Goal: Information Seeking & Learning: Find specific page/section

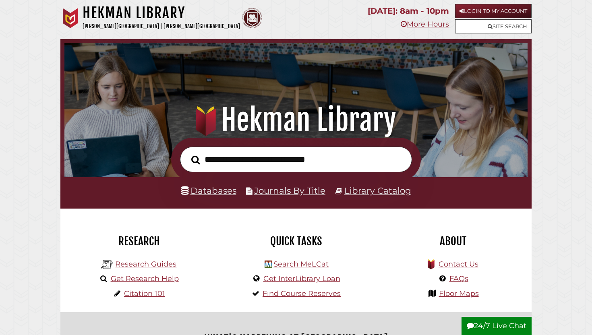
scroll to position [0, 0]
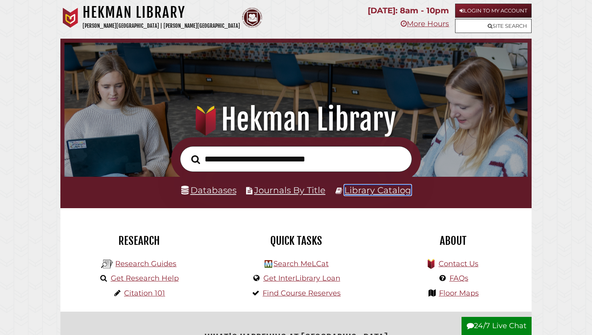
click at [397, 190] on link "Library Catalog" at bounding box center [377, 190] width 67 height 10
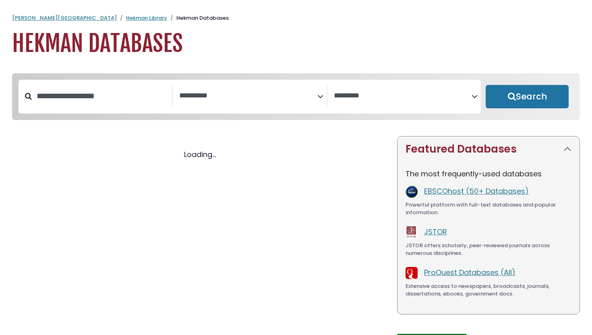
select select "Database Subject Filter"
select select "Database Vendors Filter"
select select "Database Subject Filter"
select select "Database Vendors Filter"
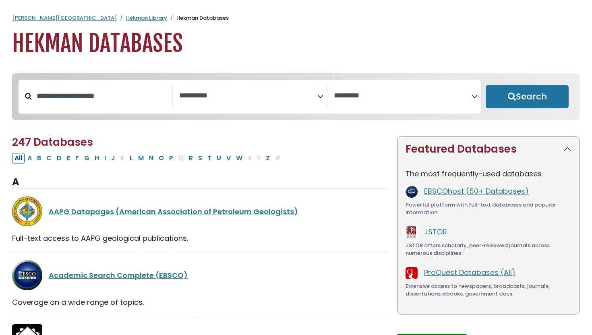
click at [217, 92] on textarea "Search" at bounding box center [248, 96] width 138 height 8
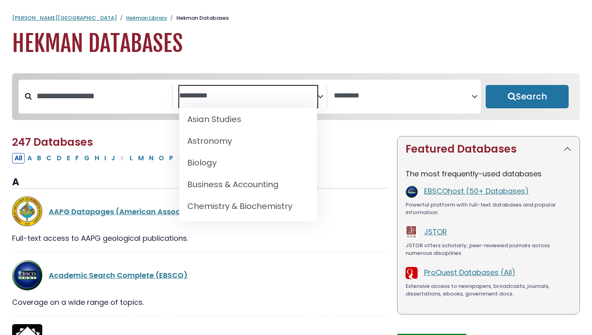
scroll to position [73, 0]
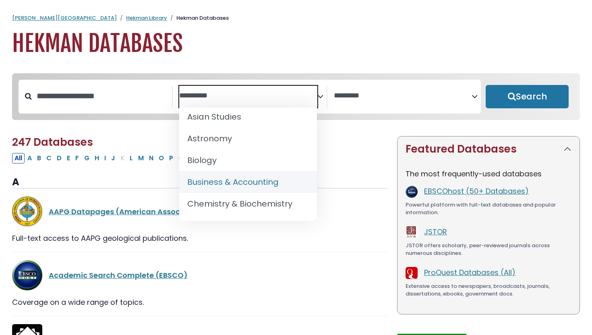
select select "*****"
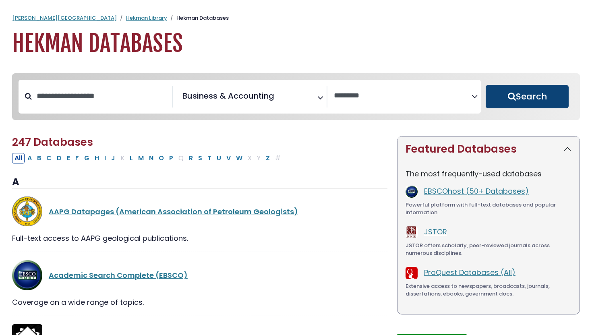
click at [527, 99] on button "Search" at bounding box center [527, 96] width 83 height 23
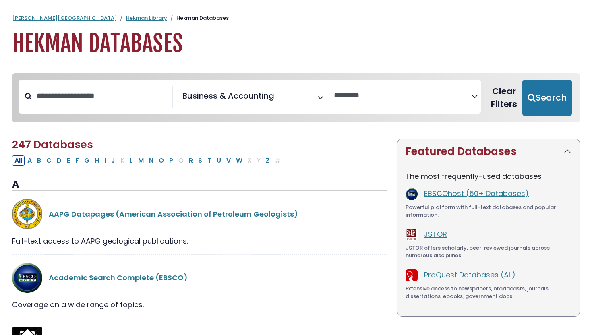
select select "Database Vendors Filter"
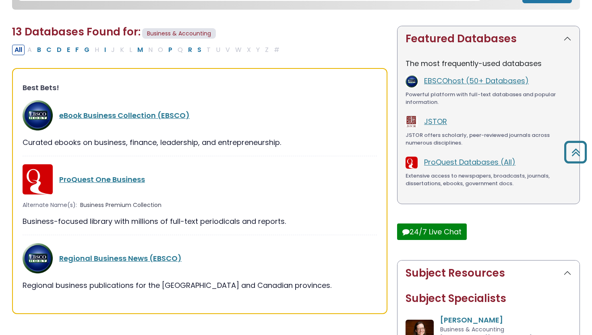
scroll to position [115, 0]
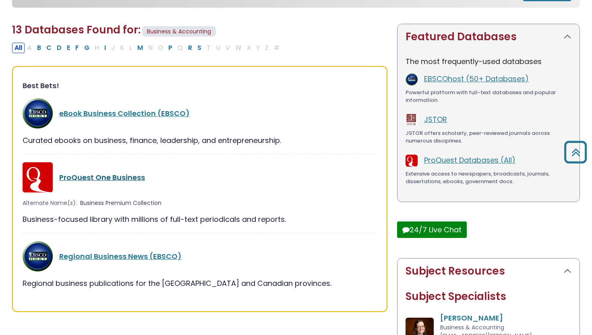
click at [81, 178] on link "ProQuest One Business" at bounding box center [102, 177] width 86 height 10
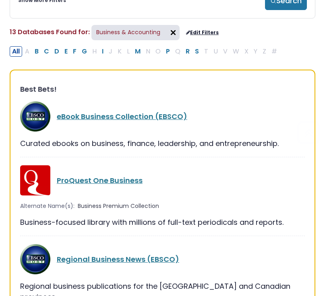
scroll to position [115, 0]
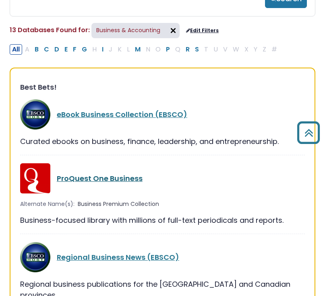
click at [106, 178] on link "ProQuest One Business" at bounding box center [100, 179] width 86 height 10
click at [111, 177] on link "ProQuest One Business" at bounding box center [100, 179] width 86 height 10
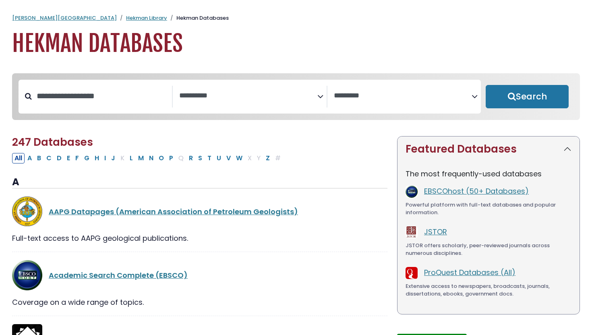
select select "Database Subject Filter"
select select "Database Vendors Filter"
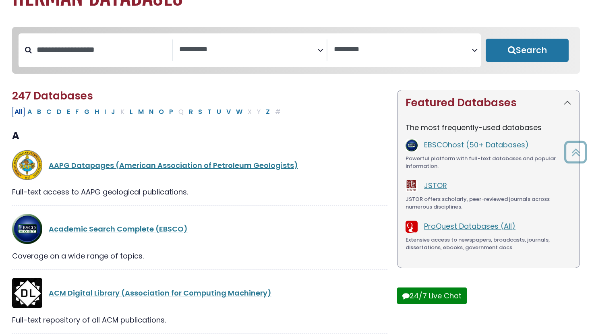
scroll to position [22, 0]
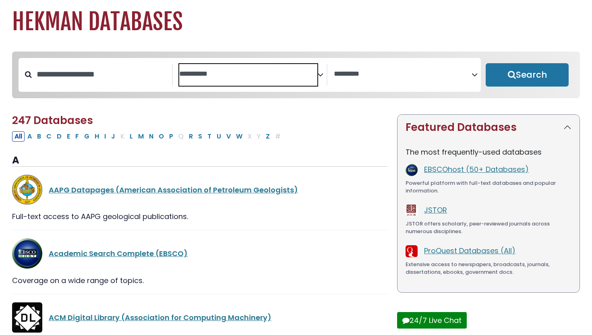
click at [198, 80] on span "Search filters" at bounding box center [248, 75] width 138 height 22
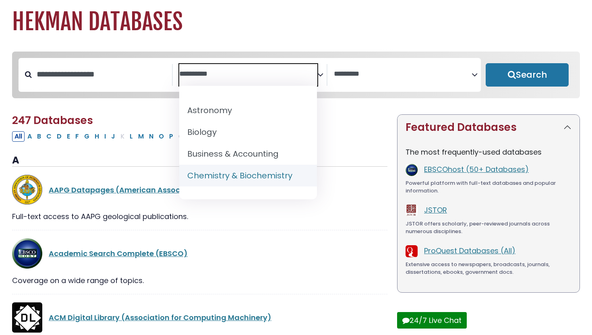
scroll to position [90, 0]
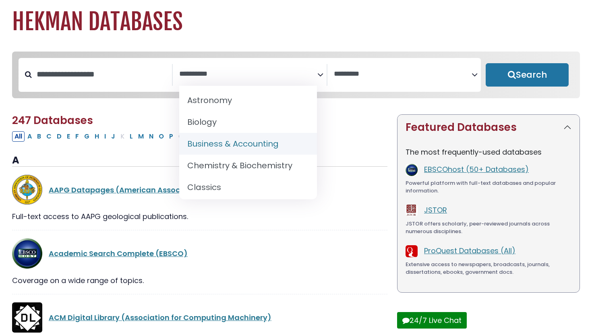
select select "*****"
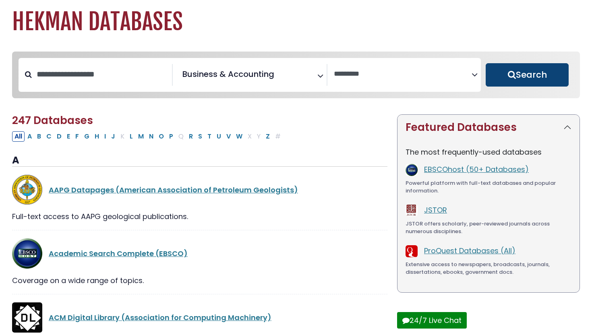
click at [504, 76] on button "Search" at bounding box center [527, 74] width 83 height 23
select select "Database Vendors Filter"
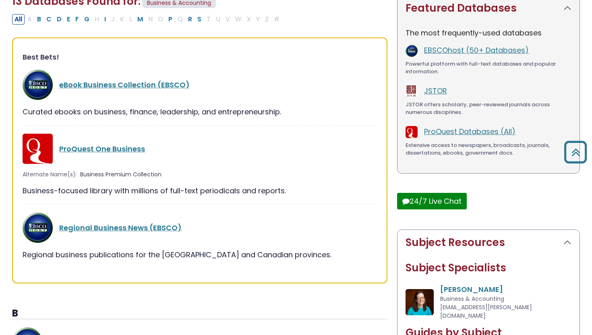
scroll to position [165, 0]
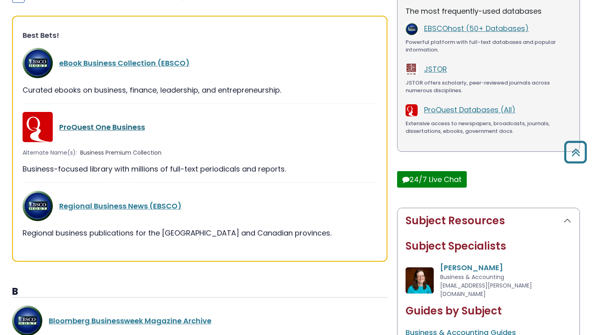
click at [75, 128] on link "ProQuest One Business" at bounding box center [102, 127] width 86 height 10
